Goal: Task Accomplishment & Management: Use online tool/utility

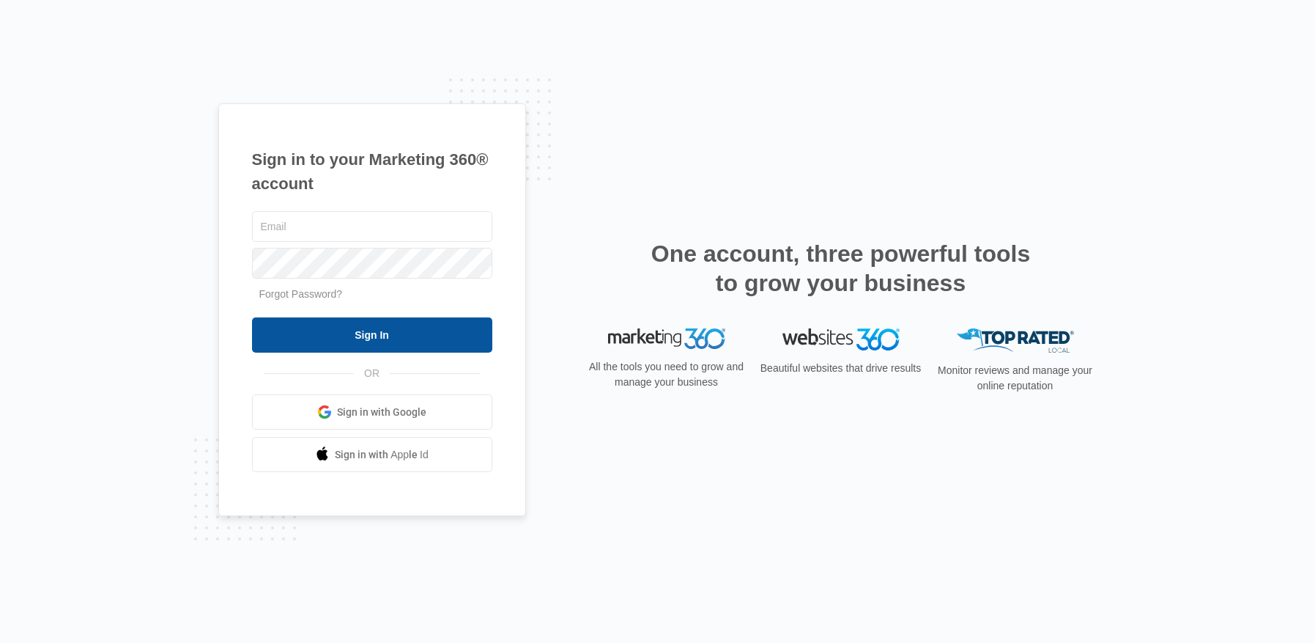
type input "[EMAIL_ADDRESS][DOMAIN_NAME]"
click at [388, 333] on input "Sign In" at bounding box center [372, 334] width 240 height 35
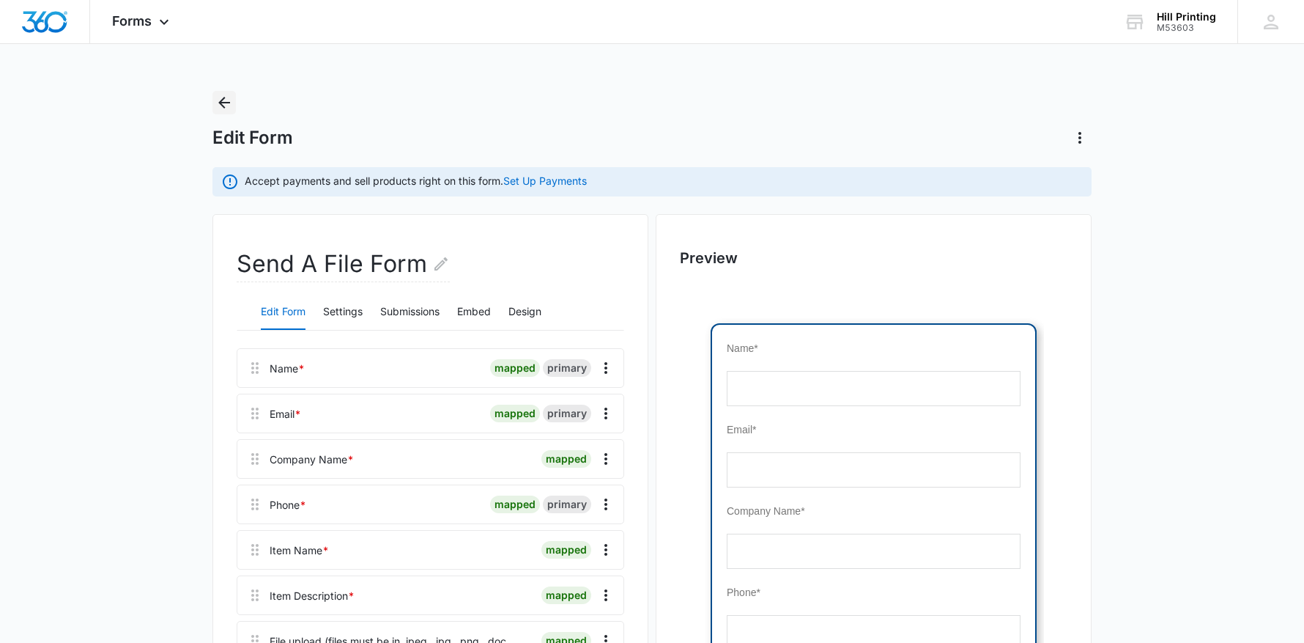
click at [223, 101] on icon "Back" at bounding box center [224, 103] width 18 height 18
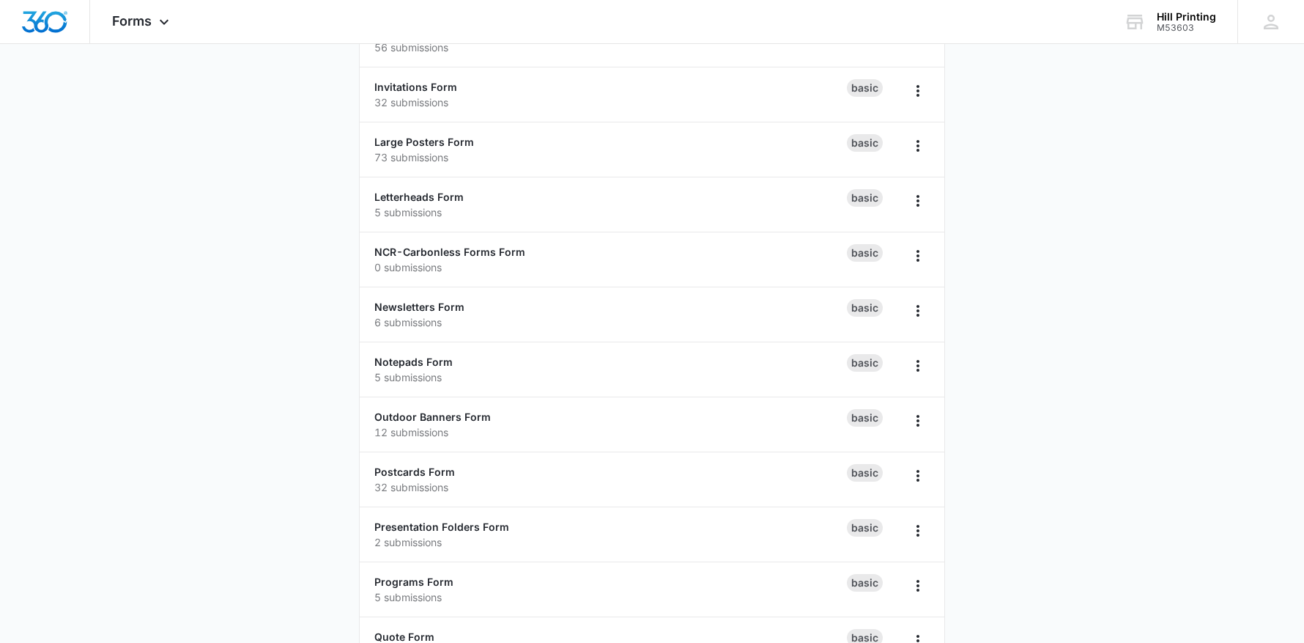
scroll to position [733, 0]
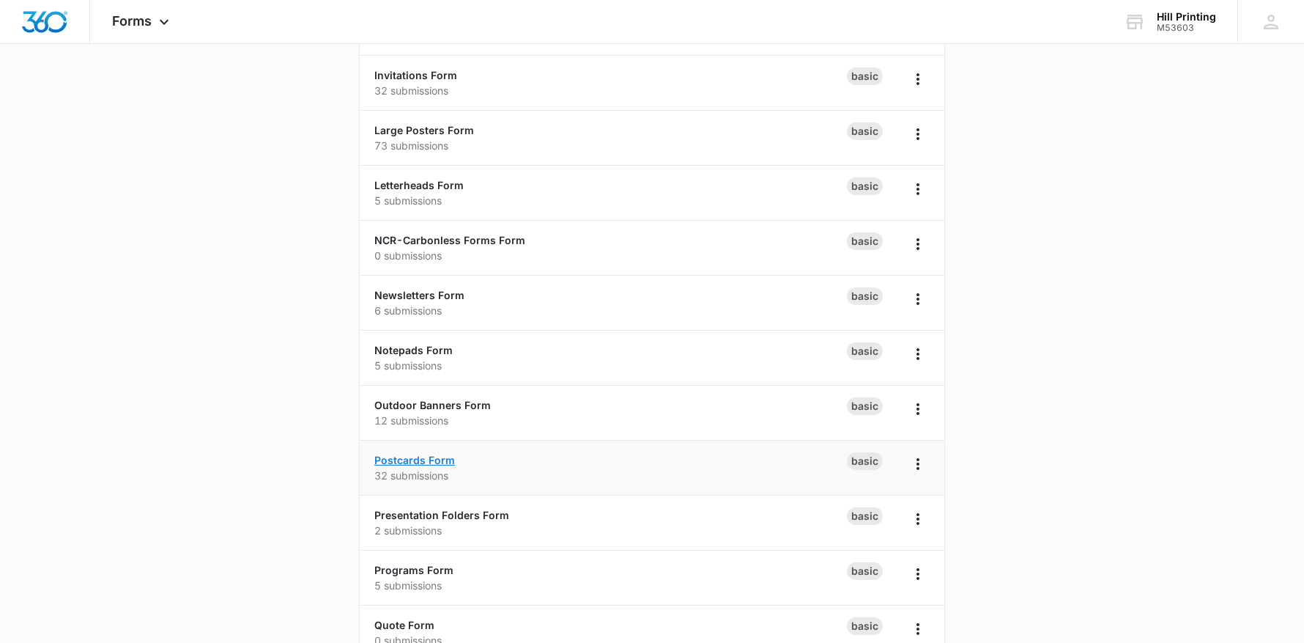
click at [425, 464] on link "Postcards Form" at bounding box center [414, 459] width 81 height 12
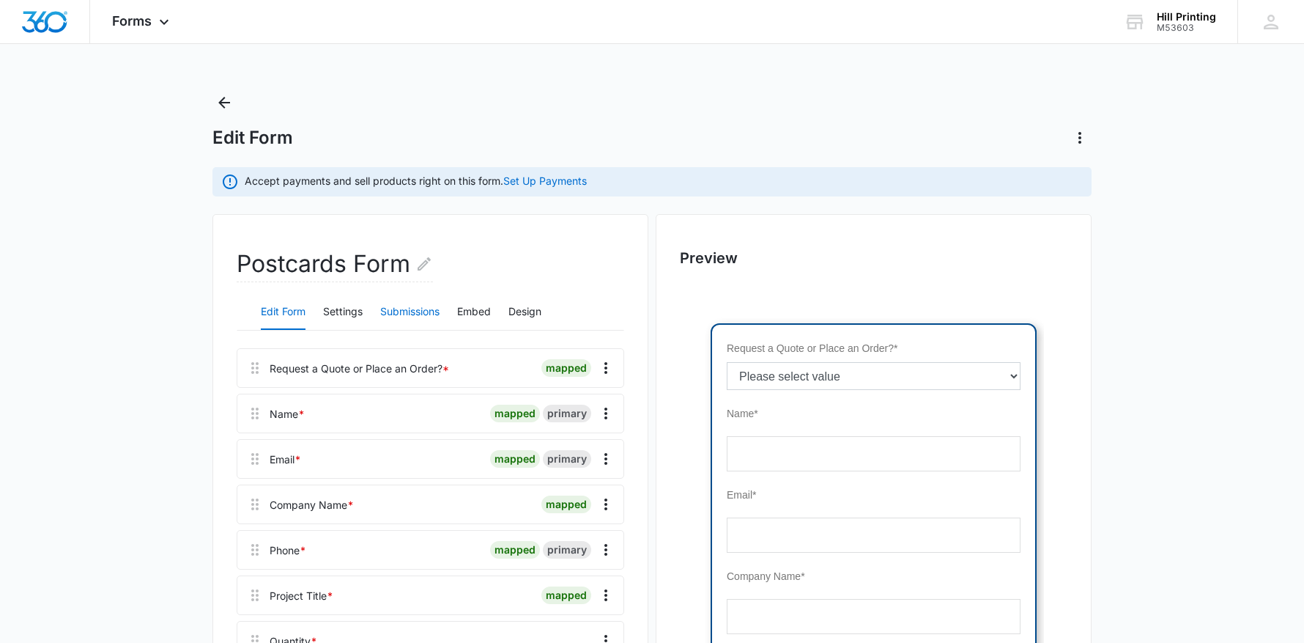
click at [433, 311] on button "Submissions" at bounding box center [409, 312] width 59 height 35
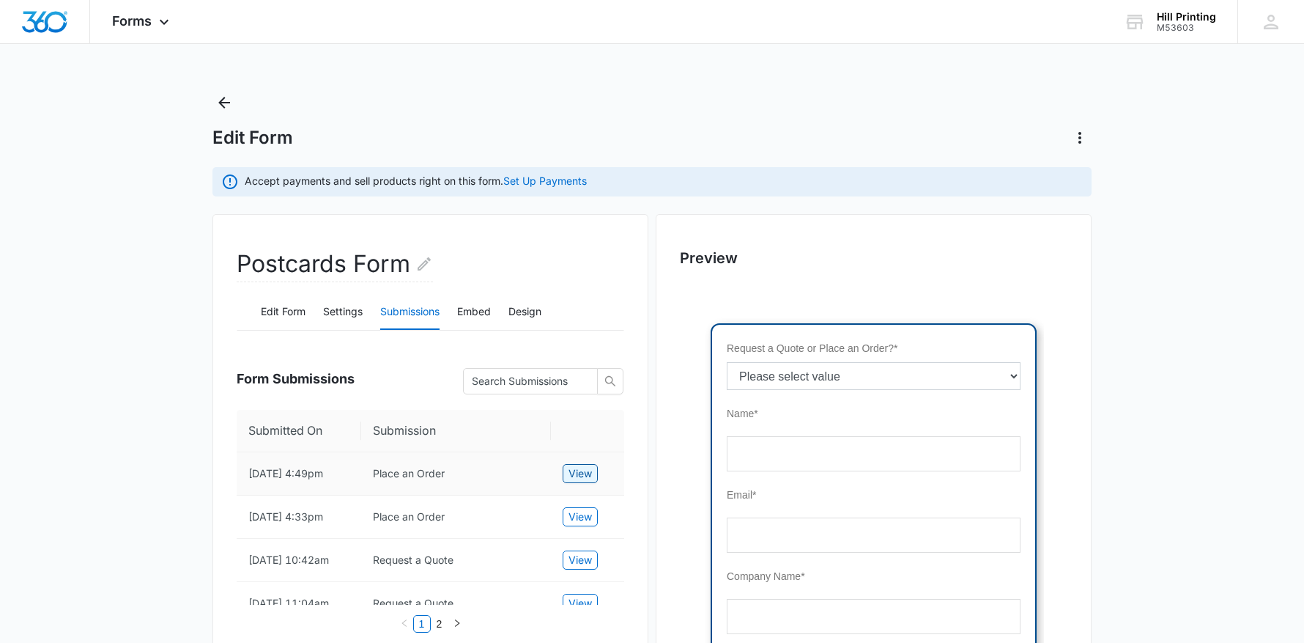
click at [587, 472] on span "View" at bounding box center [580, 473] width 23 height 16
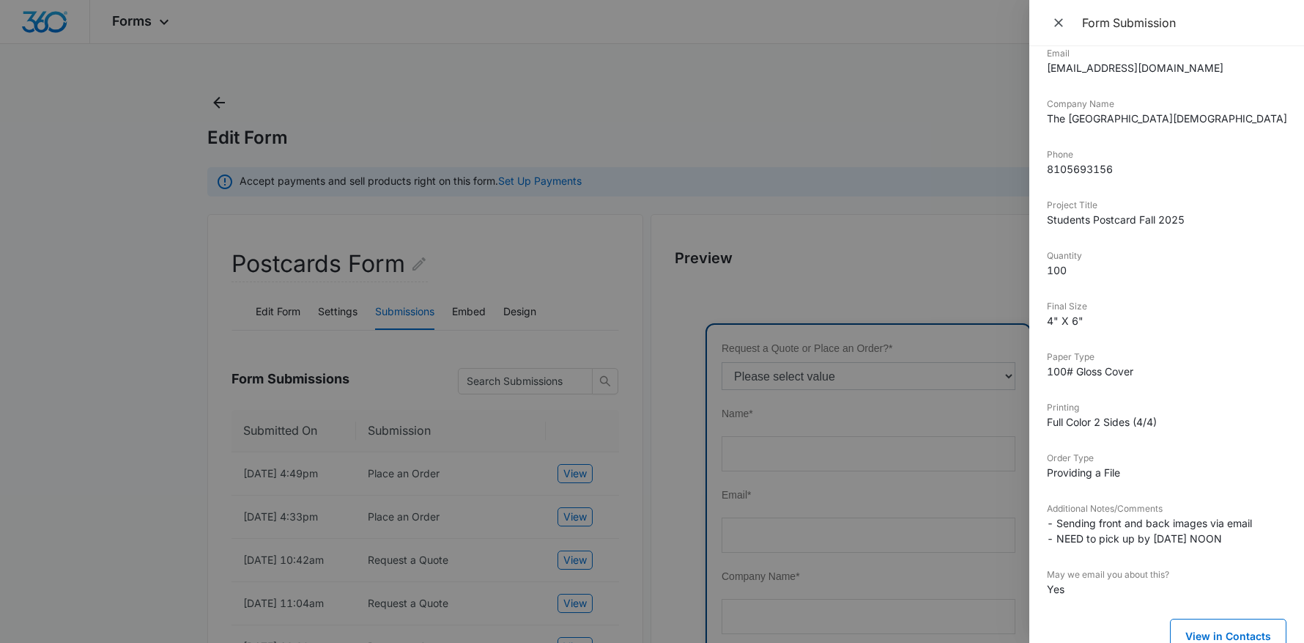
scroll to position [169, 0]
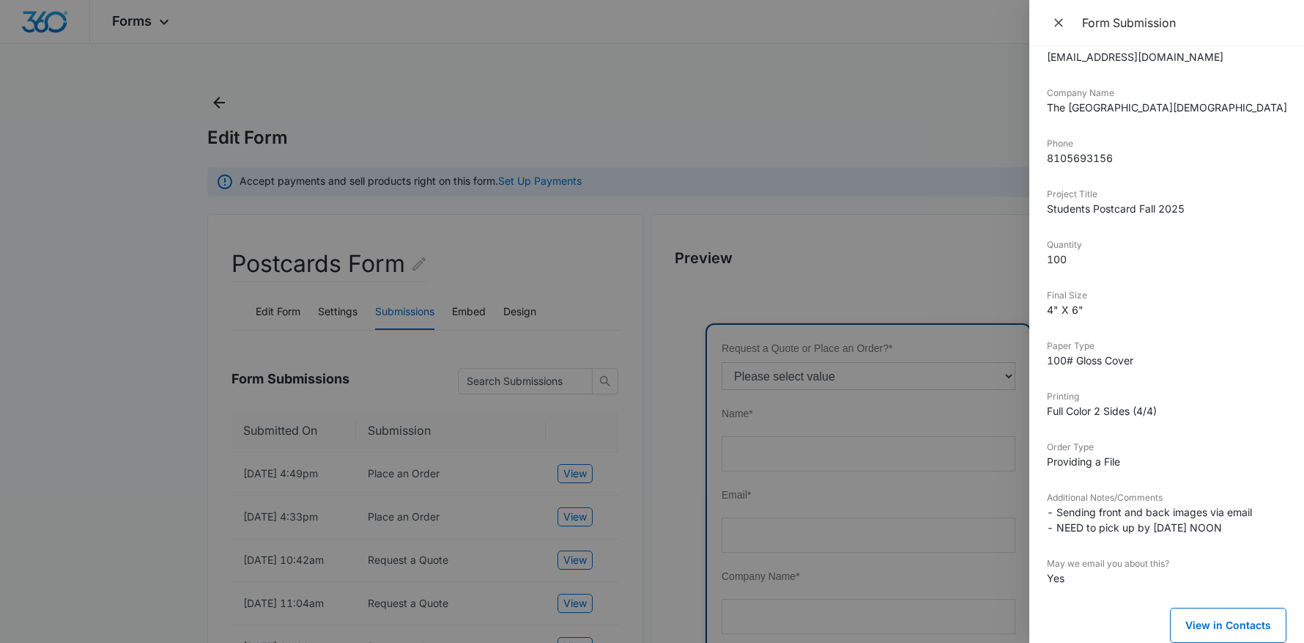
click at [525, 84] on div at bounding box center [652, 321] width 1304 height 643
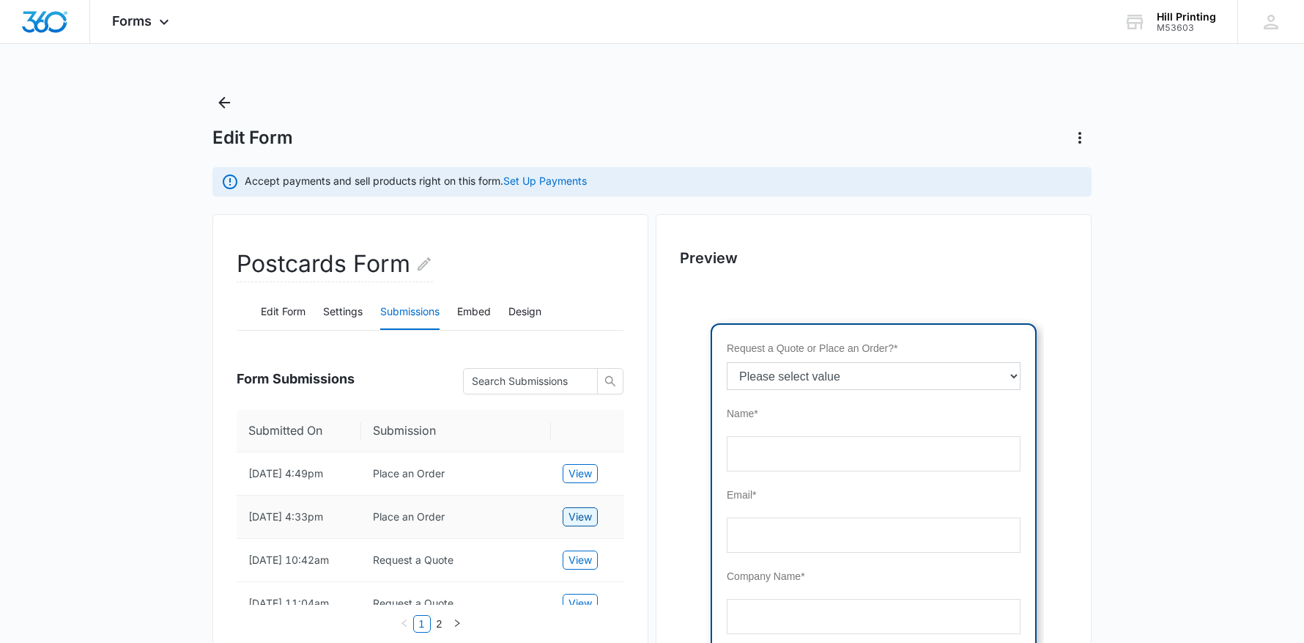
click at [583, 518] on span "View" at bounding box center [580, 516] width 23 height 16
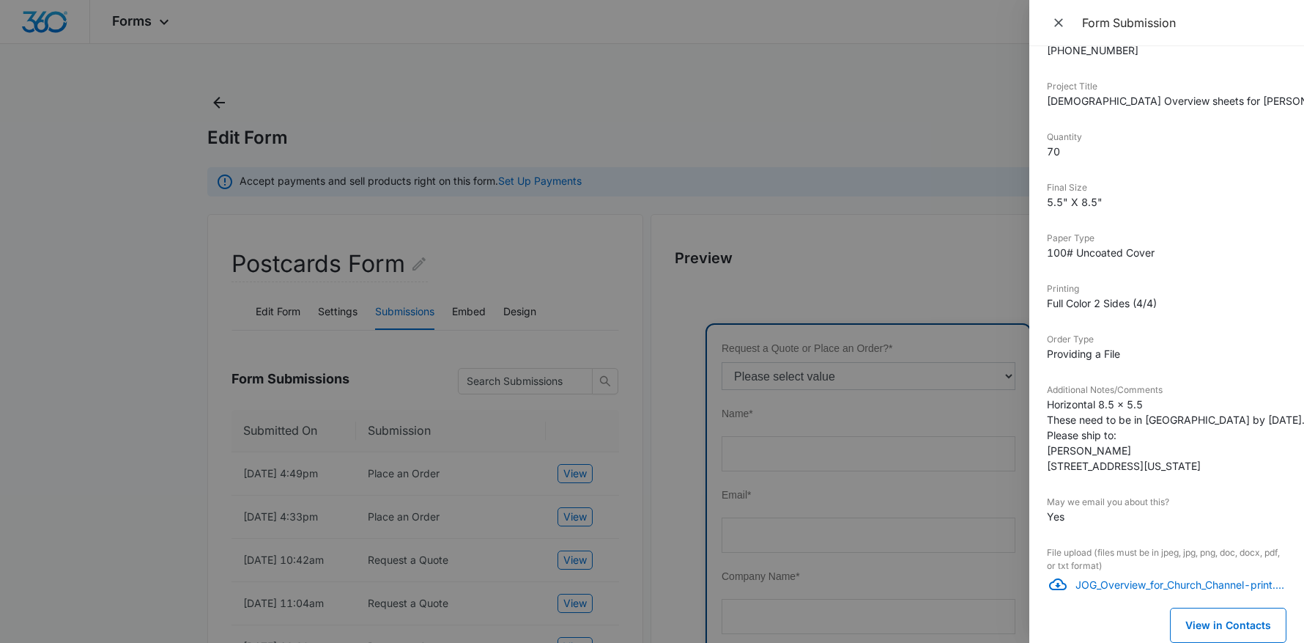
scroll to position [400, 0]
click at [1118, 577] on p "JOG_Overview_for_Church_Channel-print.pdf" at bounding box center [1181, 584] width 211 height 15
